Goal: Information Seeking & Learning: Understand process/instructions

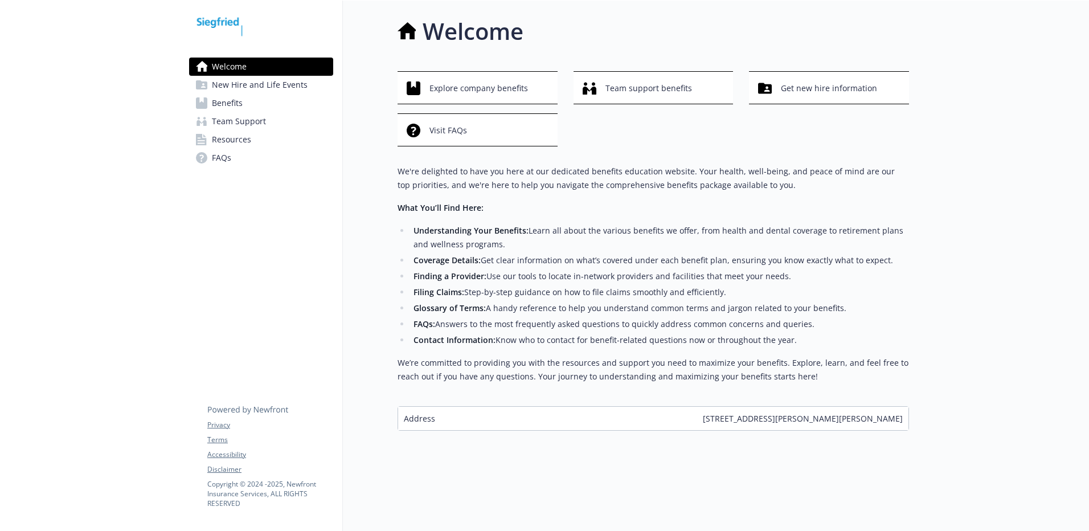
click at [236, 95] on span "Benefits" at bounding box center [227, 103] width 31 height 18
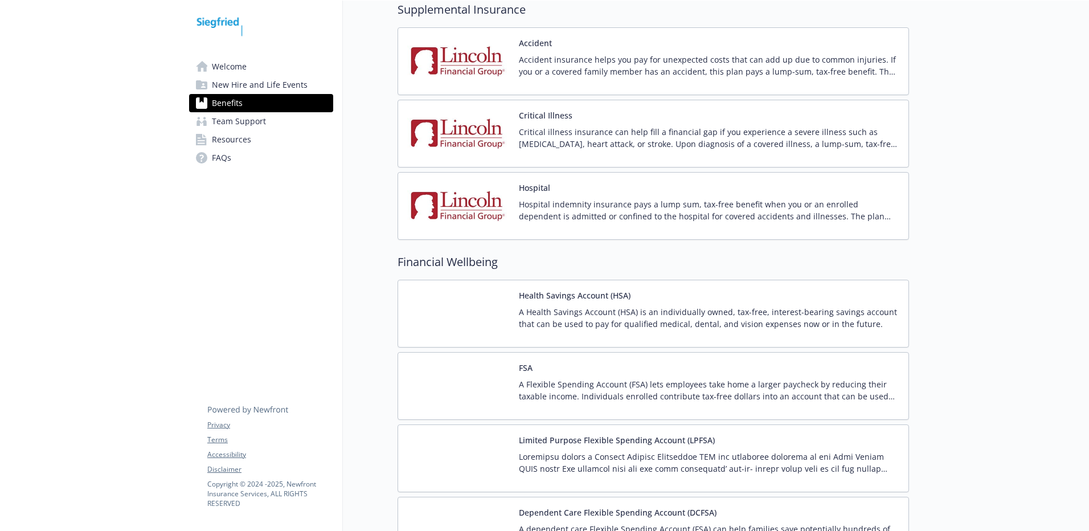
scroll to position [1366, 0]
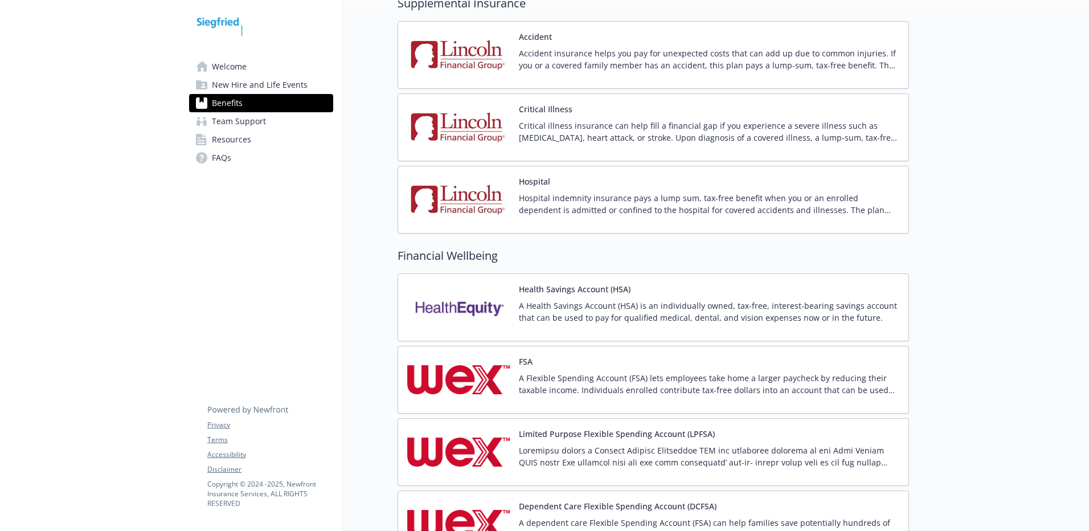
click at [583, 373] on p "A Flexible Spending Account (FSA) lets employees take home a larger paycheck by…" at bounding box center [709, 384] width 380 height 24
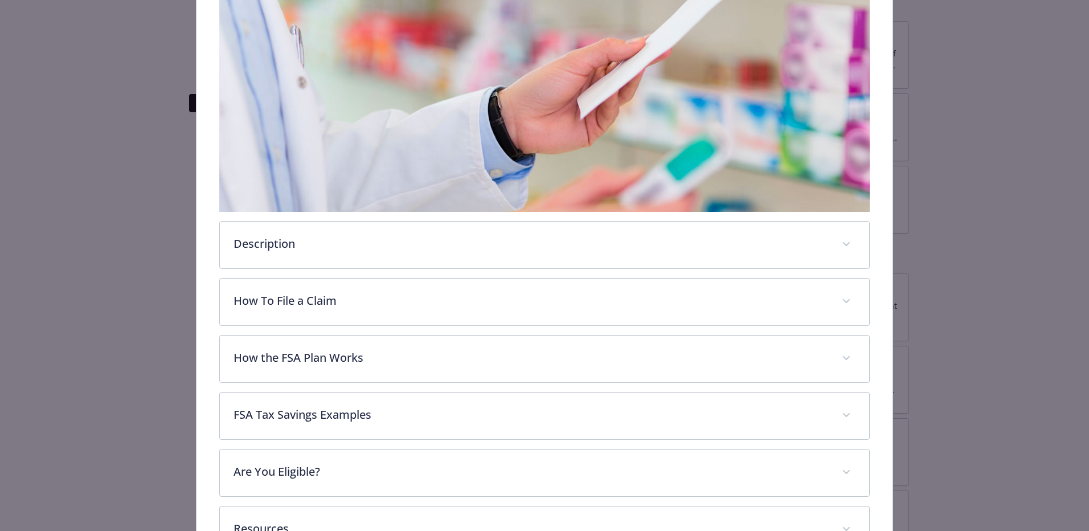
scroll to position [198, 0]
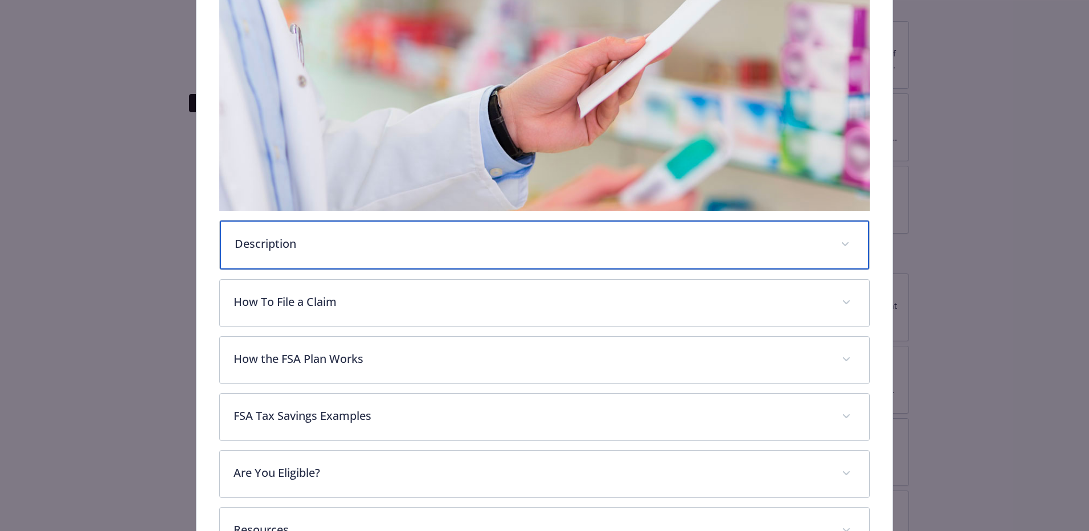
click at [273, 242] on p "Description" at bounding box center [531, 243] width 592 height 17
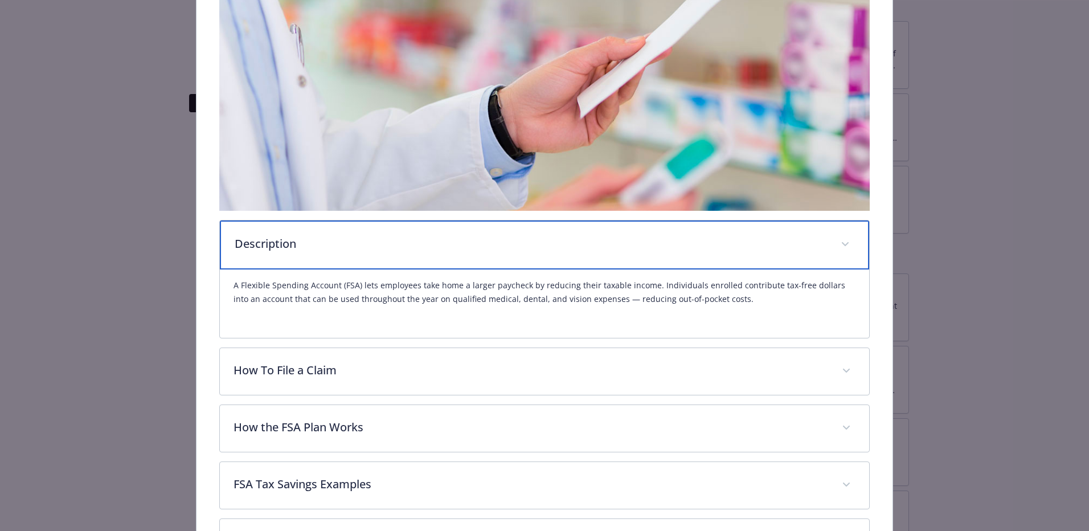
click at [273, 242] on p "Description" at bounding box center [531, 243] width 592 height 17
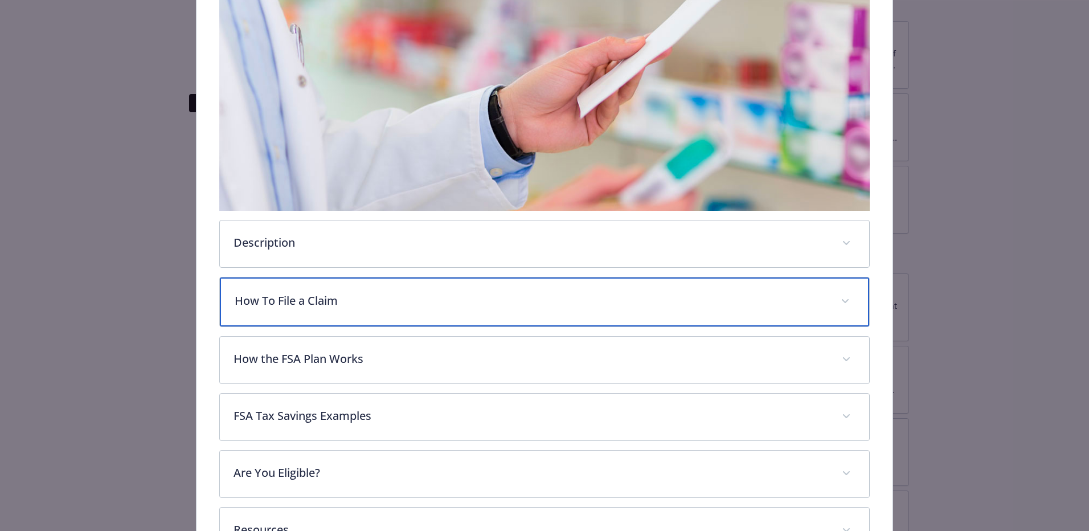
click at [296, 298] on p "How To File a Claim" at bounding box center [531, 300] width 592 height 17
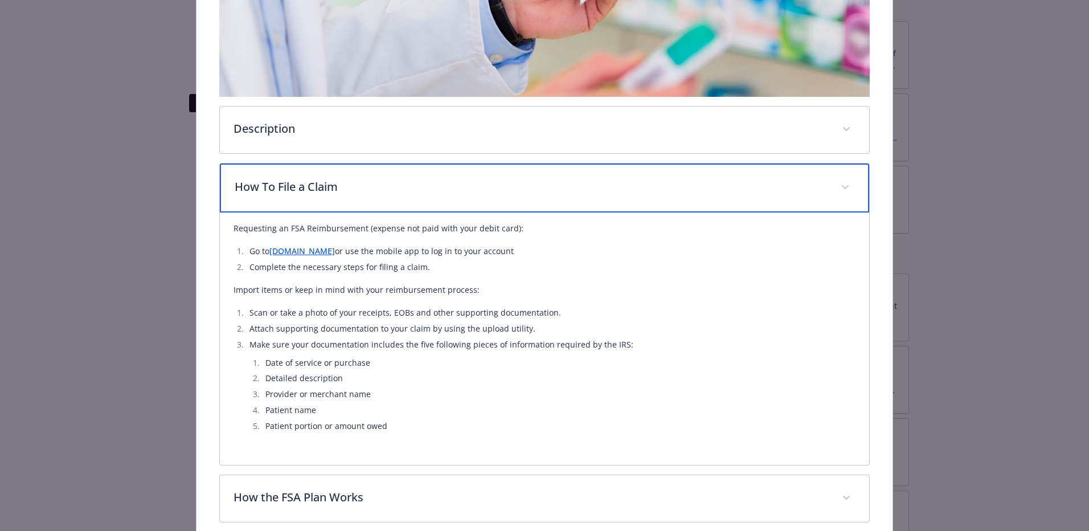
click at [289, 188] on p "How To File a Claim" at bounding box center [531, 186] width 592 height 17
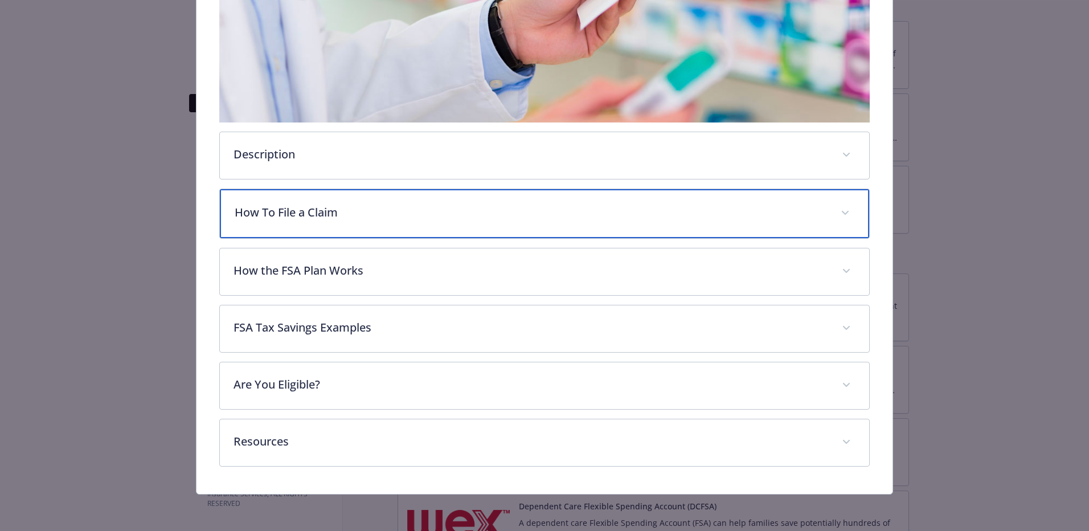
scroll to position [284, 0]
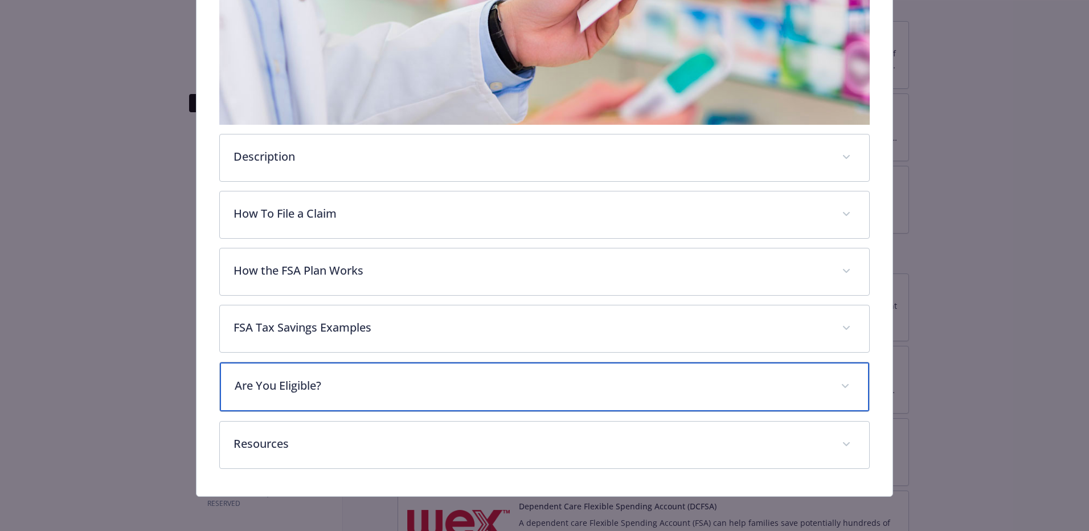
click at [303, 383] on p "Are You Eligible?" at bounding box center [531, 385] width 592 height 17
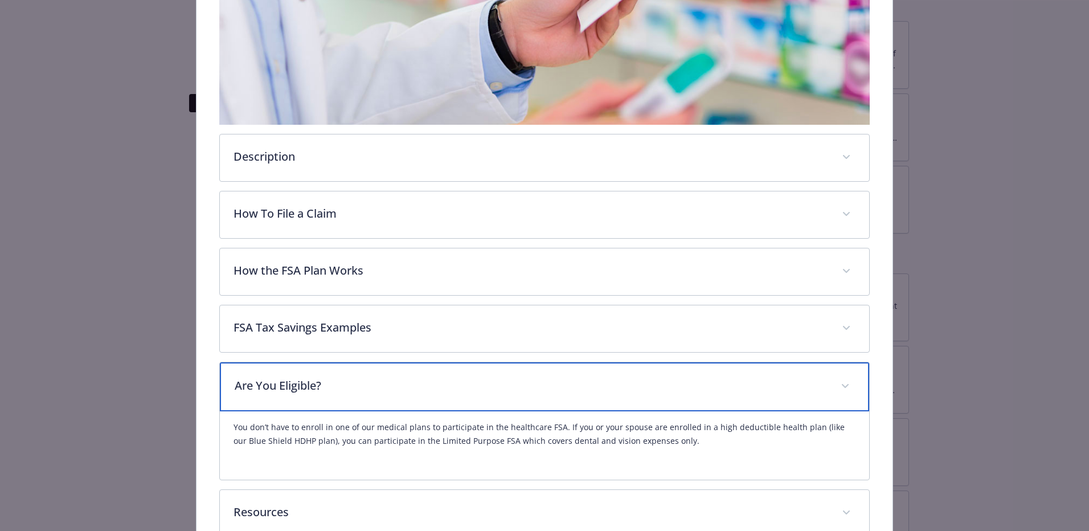
click at [303, 383] on p "Are You Eligible?" at bounding box center [531, 385] width 592 height 17
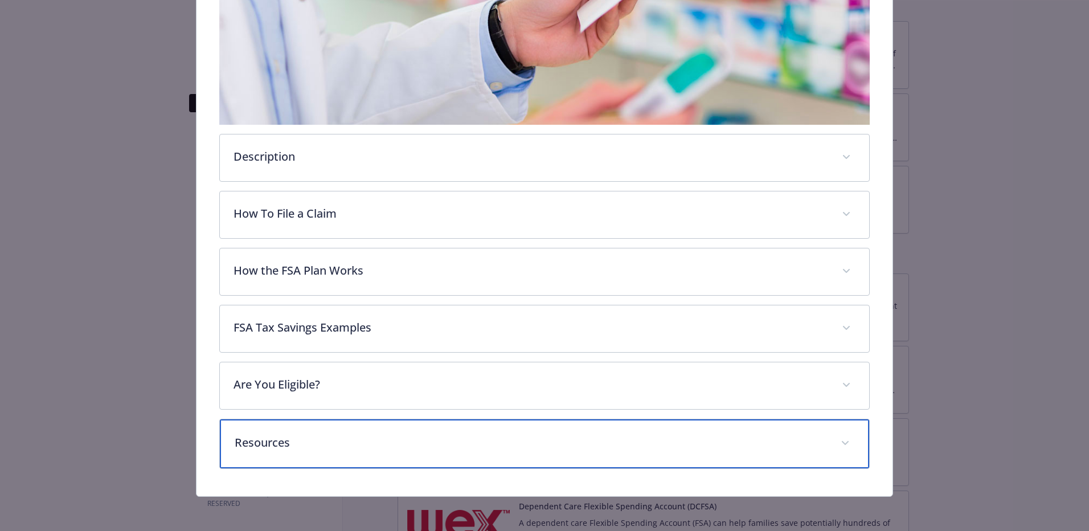
click at [273, 445] on p "Resources" at bounding box center [531, 442] width 592 height 17
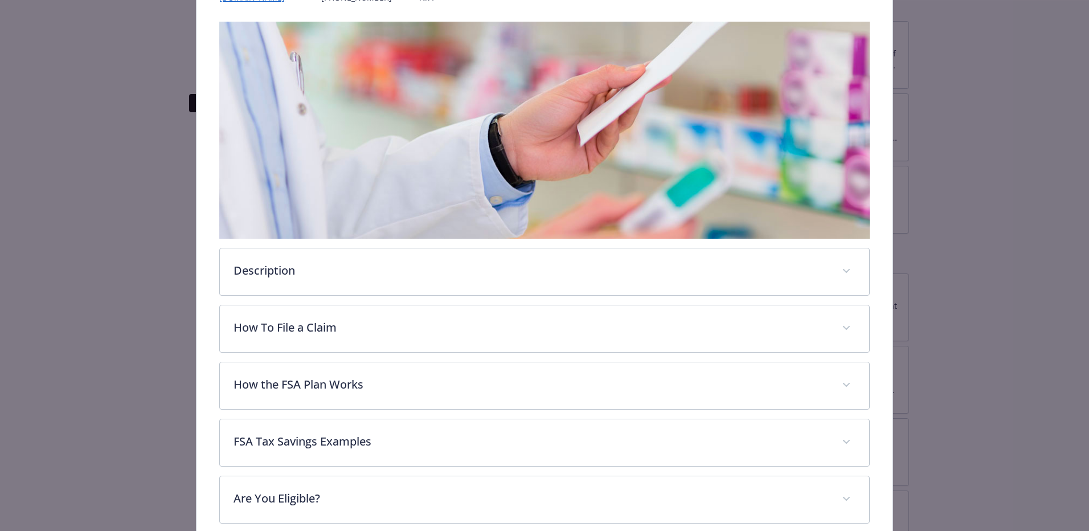
scroll to position [0, 0]
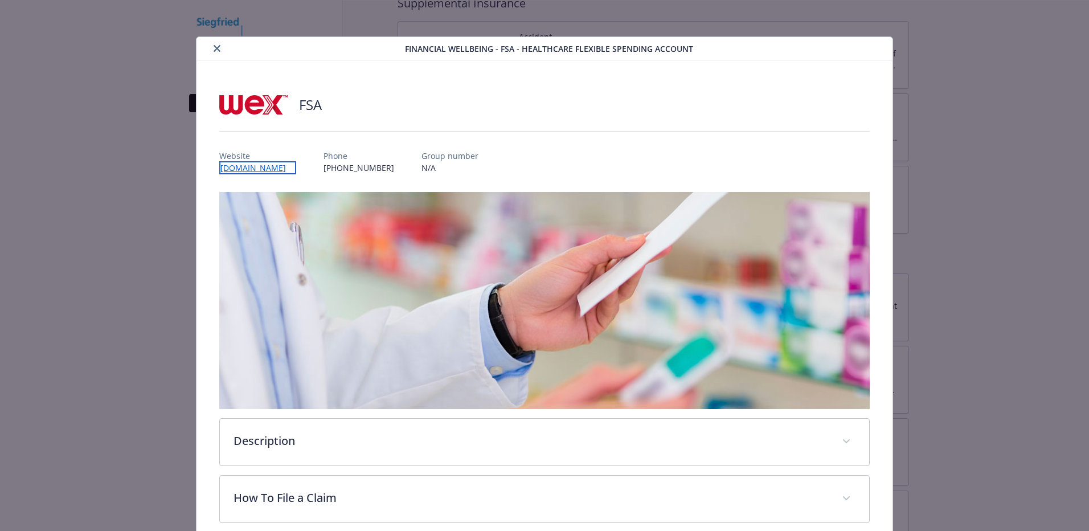
click at [270, 168] on link "[DOMAIN_NAME]" at bounding box center [257, 167] width 77 height 13
